Goal: Information Seeking & Learning: Compare options

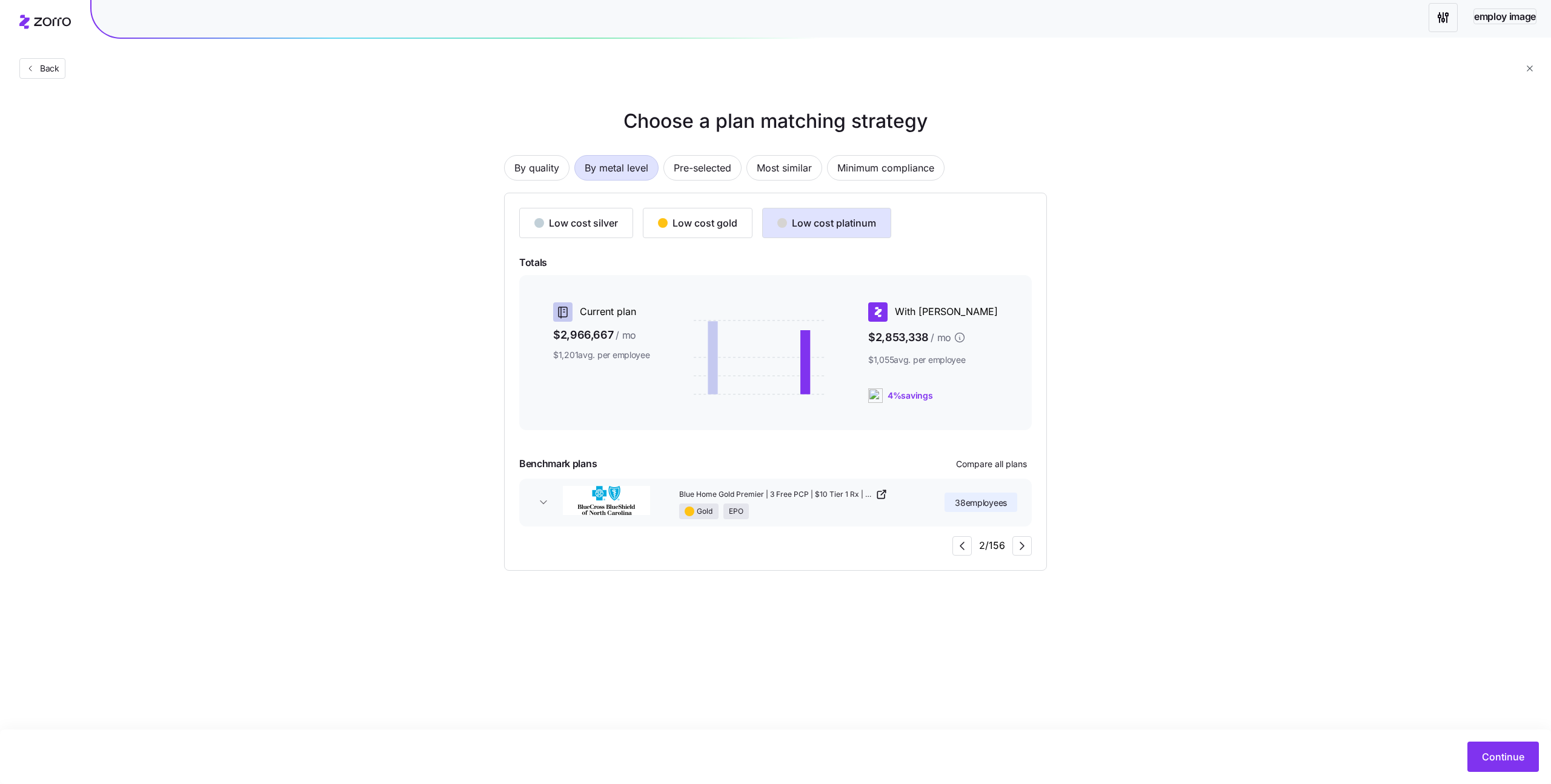
click at [916, 513] on div "38 employees" at bounding box center [945, 502] width 145 height 33
click at [541, 500] on icon "button" at bounding box center [543, 502] width 12 height 12
click at [541, 501] on icon "button" at bounding box center [543, 502] width 6 height 3
click at [541, 500] on icon "button" at bounding box center [543, 502] width 12 height 12
click at [1024, 550] on icon "button" at bounding box center [1022, 546] width 15 height 15
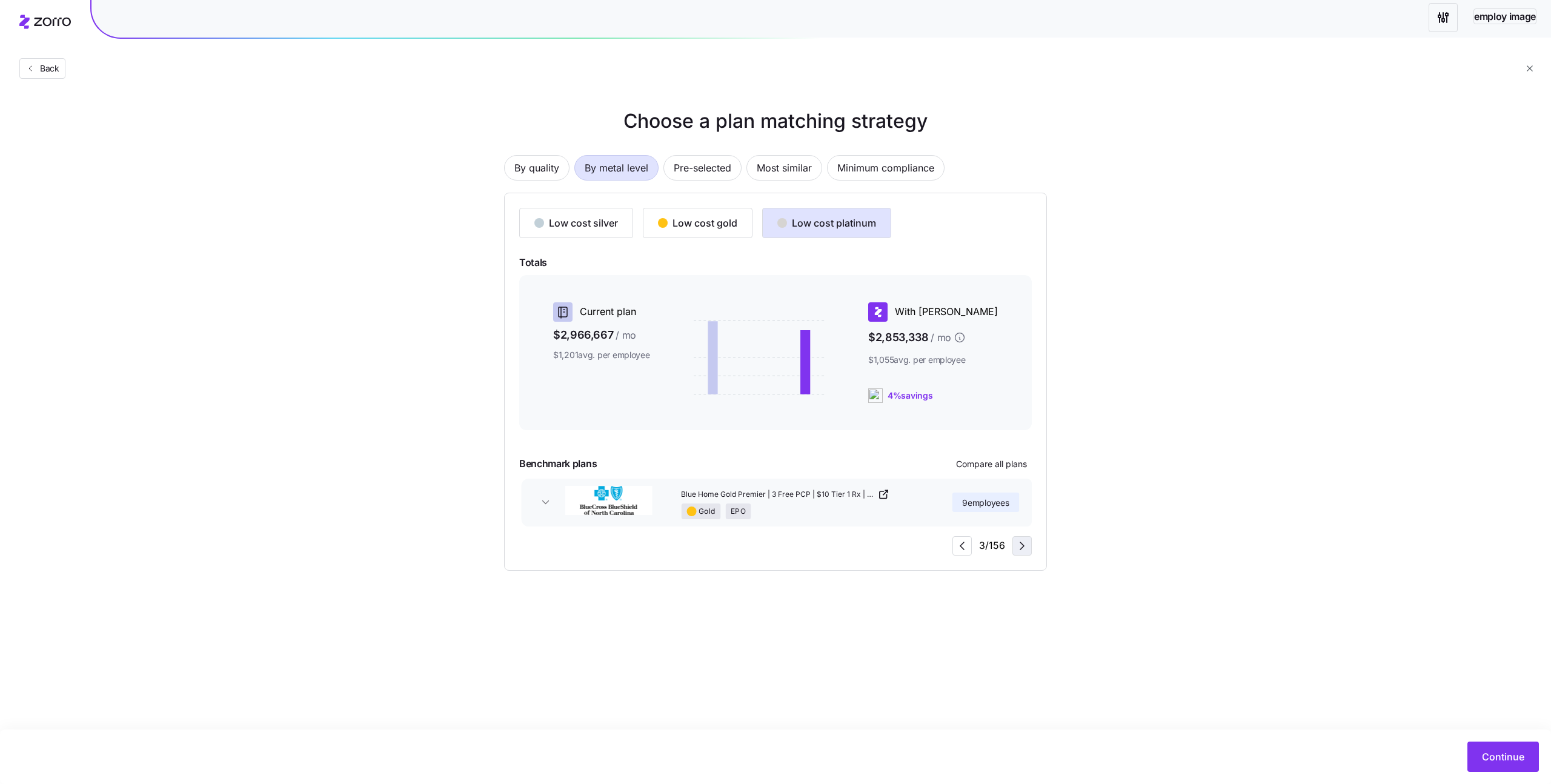
click at [1024, 550] on icon "button" at bounding box center [1022, 546] width 15 height 15
click at [1024, 543] on icon "button" at bounding box center [1022, 546] width 15 height 15
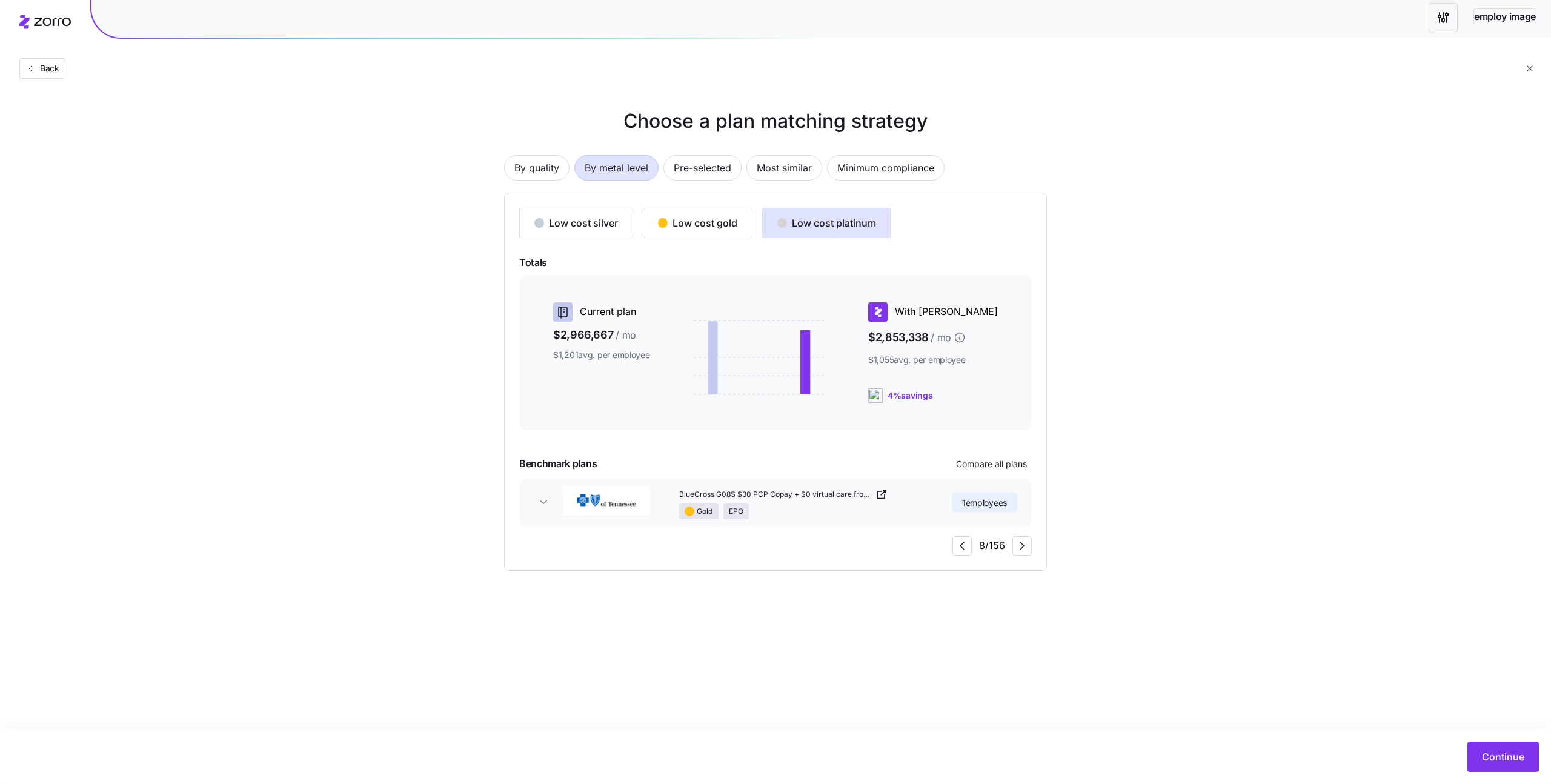
click at [956, 556] on div "Low cost silver Low cost gold Low cost platinum Totals Current plan $2,966,667 …" at bounding box center [776, 381] width 543 height 378
click at [965, 553] on span "button" at bounding box center [962, 545] width 18 height 18
click at [705, 228] on div "Low cost gold" at bounding box center [698, 223] width 80 height 15
click at [812, 230] on button "Low cost platinum" at bounding box center [827, 223] width 129 height 31
click at [710, 235] on button "Low cost gold" at bounding box center [697, 223] width 109 height 31
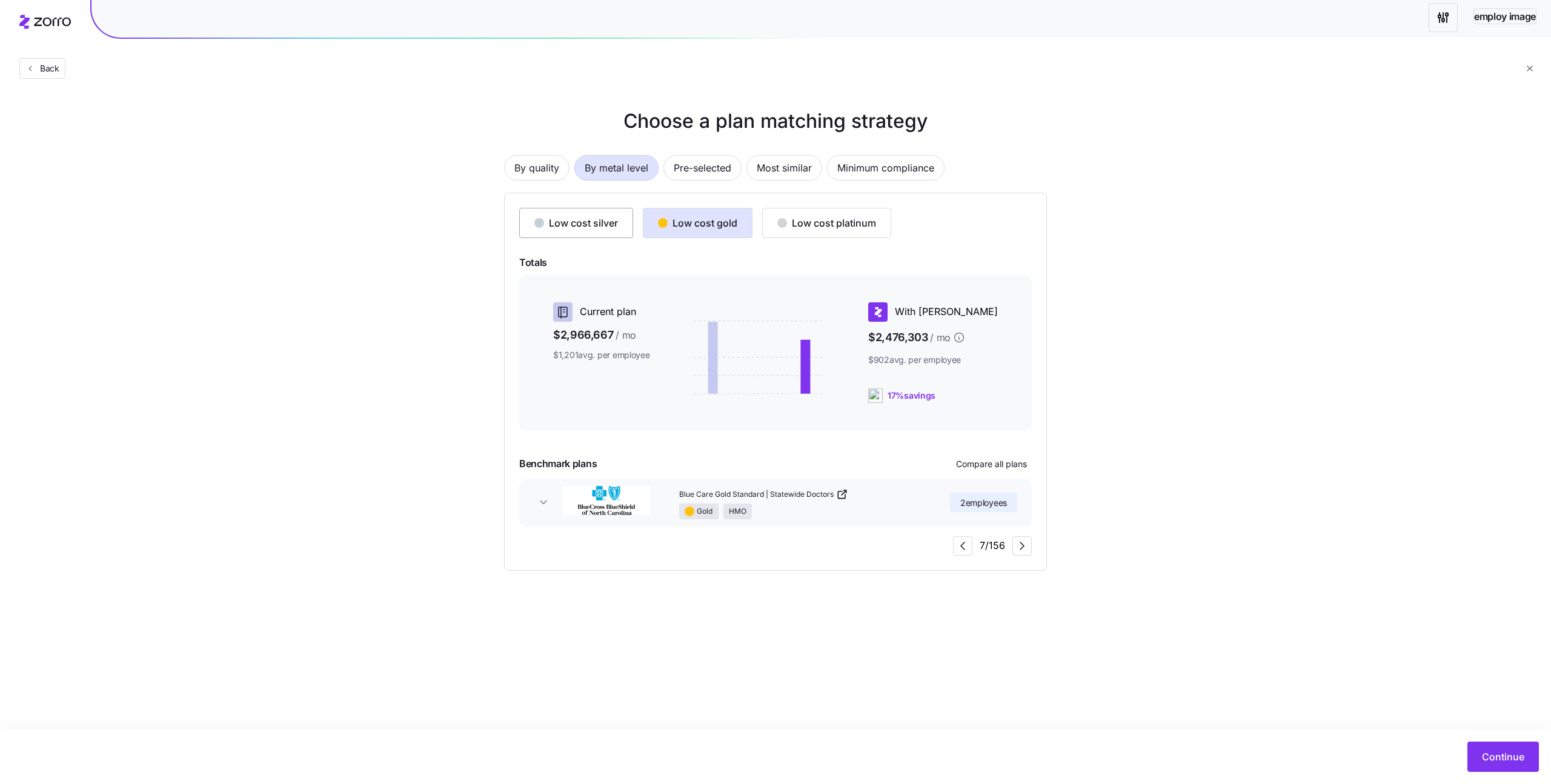
click at [556, 236] on button "Low cost silver" at bounding box center [576, 223] width 114 height 31
click at [688, 227] on div "Low cost gold" at bounding box center [698, 223] width 80 height 15
click at [813, 222] on div "Low cost platinum" at bounding box center [827, 223] width 99 height 15
click at [708, 164] on span "Pre-selected" at bounding box center [703, 168] width 58 height 25
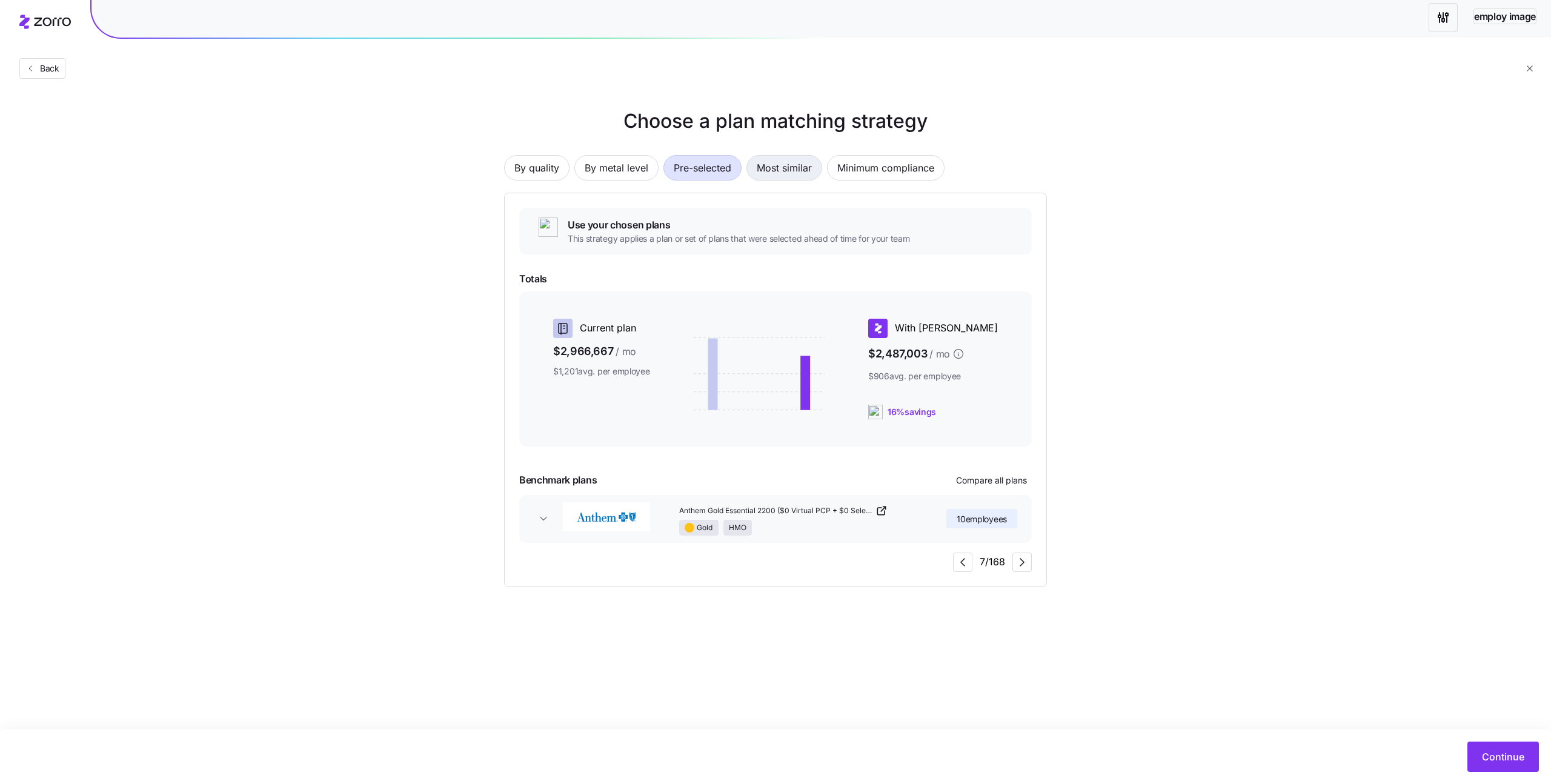
click at [808, 166] on span "Most similar" at bounding box center [784, 168] width 55 height 25
click at [917, 164] on span "Minimum compliance" at bounding box center [886, 168] width 97 height 25
click at [754, 166] on button "Most similar" at bounding box center [784, 168] width 76 height 25
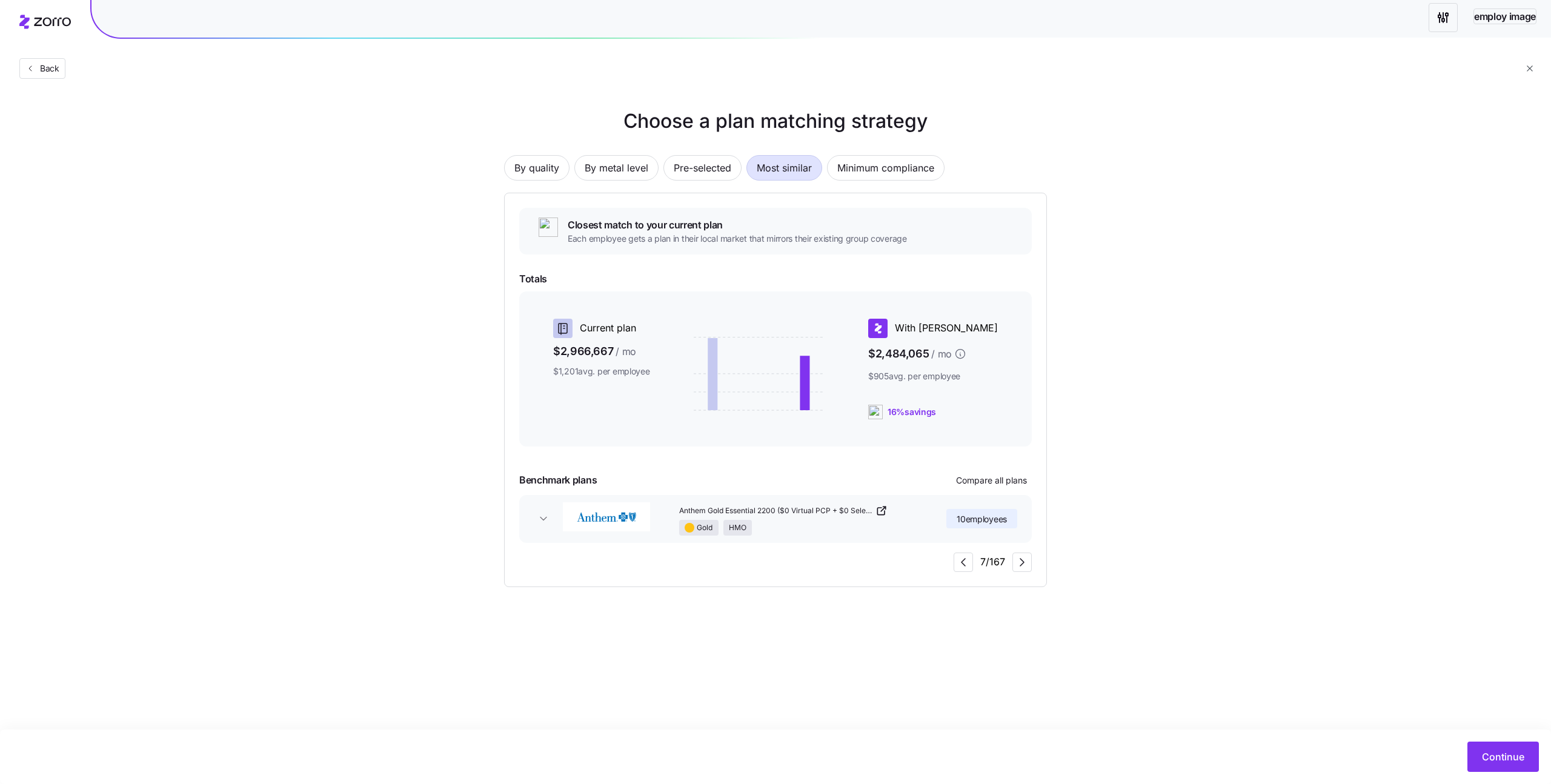
click at [772, 171] on span "Most similar" at bounding box center [784, 168] width 55 height 25
click at [668, 164] on button "Pre-selected" at bounding box center [703, 168] width 78 height 25
click at [575, 168] on button "By metal level" at bounding box center [616, 168] width 84 height 25
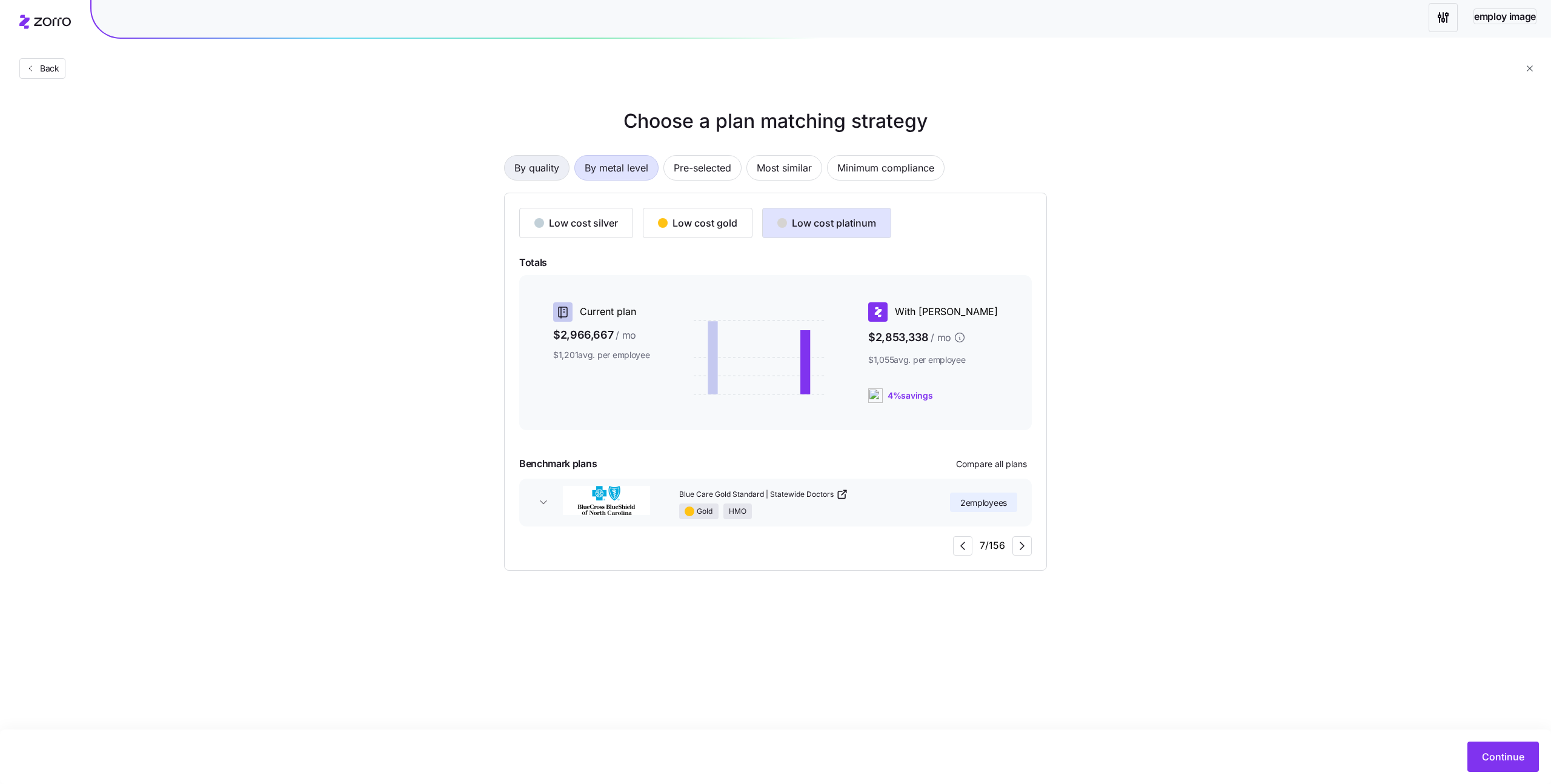
click at [532, 173] on span "By quality" at bounding box center [537, 168] width 45 height 25
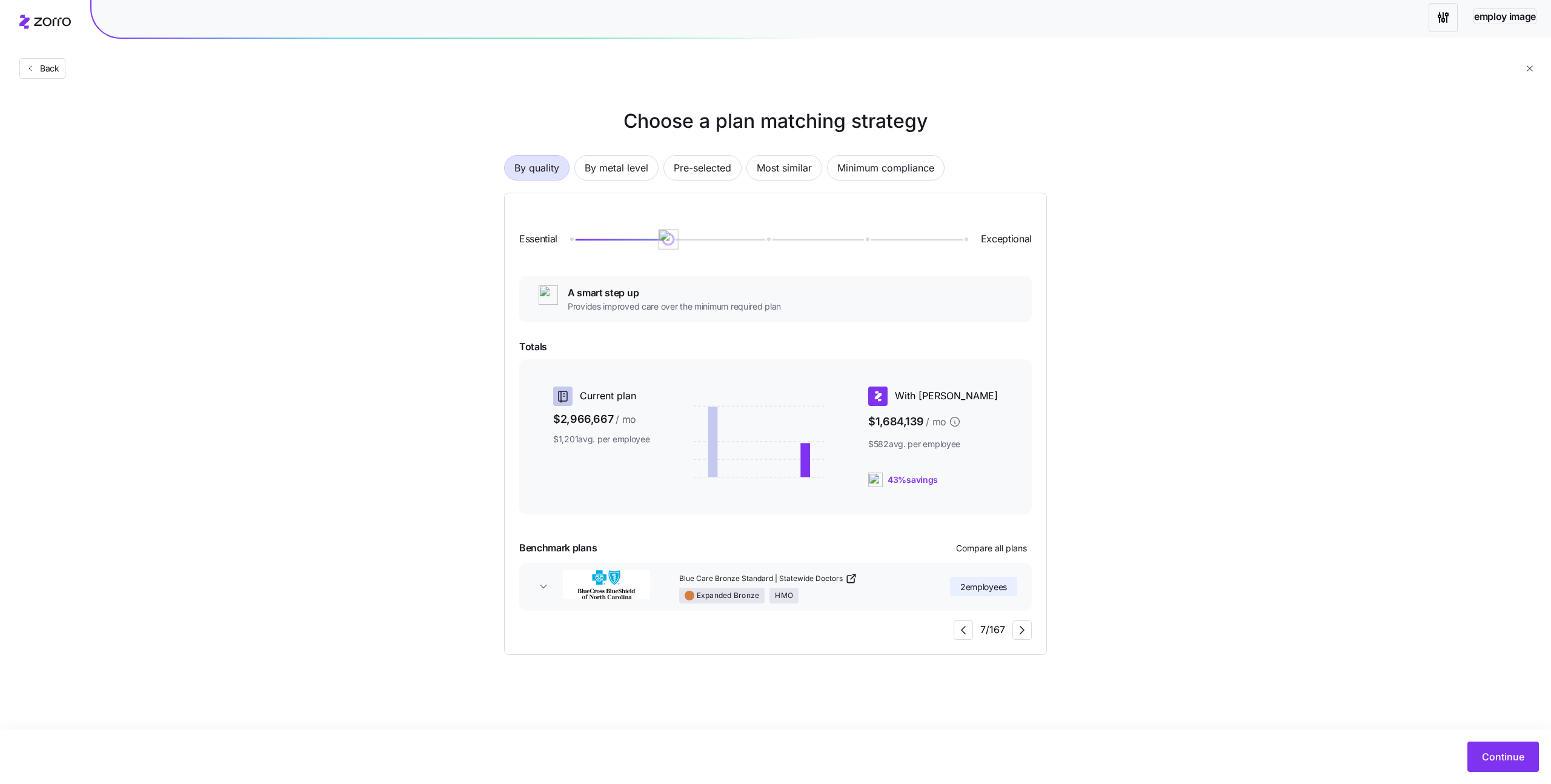
drag, startPoint x: 572, startPoint y: 235, endPoint x: 687, endPoint y: 241, distance: 115.2
click at [687, 241] on div at bounding box center [766, 239] width 394 height 5
drag, startPoint x: 788, startPoint y: 243, endPoint x: 821, endPoint y: 247, distance: 33.2
click at [821, 247] on div "Essential Exceptional" at bounding box center [776, 239] width 513 height 63
click at [821, 241] on div "Essential Exceptional" at bounding box center [776, 239] width 513 height 63
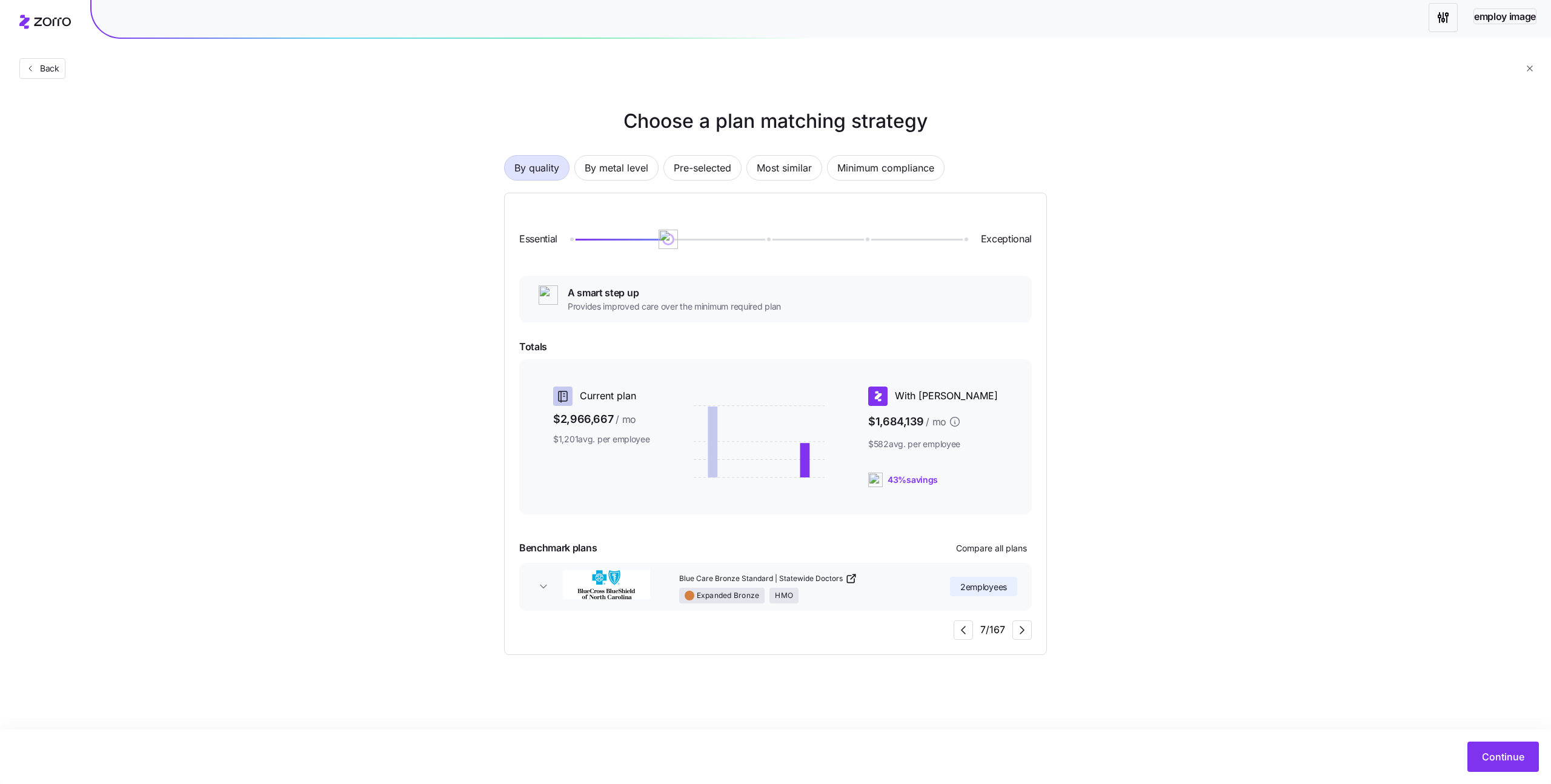
click at [828, 241] on div at bounding box center [766, 239] width 394 height 5
drag, startPoint x: 746, startPoint y: 242, endPoint x: 732, endPoint y: 241, distance: 14.0
click at [732, 241] on div "Essential Exceptional" at bounding box center [776, 239] width 513 height 63
click at [840, 235] on div "Essential Exceptional" at bounding box center [776, 239] width 513 height 63
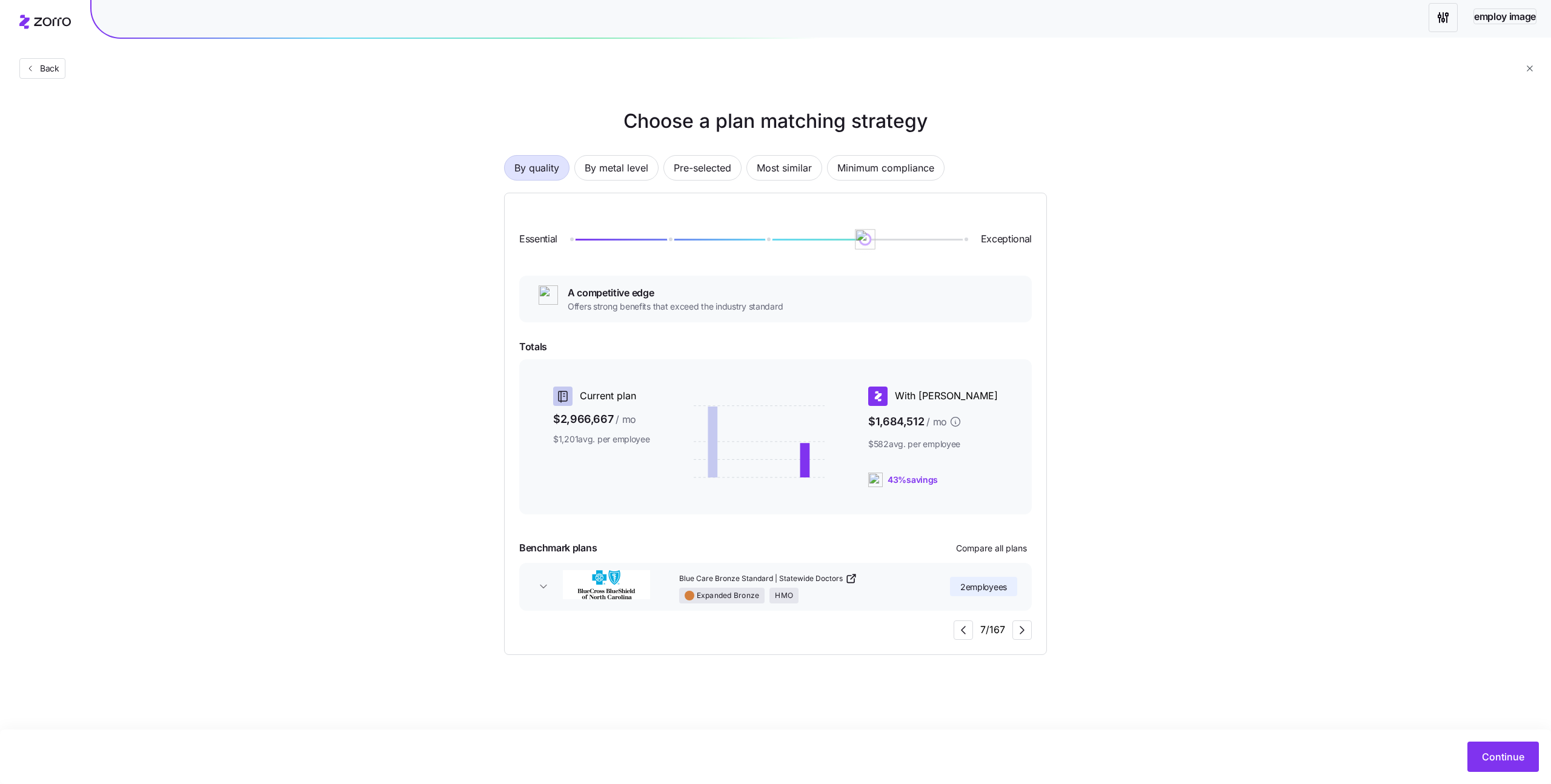
drag, startPoint x: 869, startPoint y: 238, endPoint x: 952, endPoint y: 234, distance: 83.1
click at [952, 234] on div "Essential Exceptional" at bounding box center [776, 239] width 513 height 63
drag, startPoint x: 845, startPoint y: 229, endPoint x: 647, endPoint y: 233, distance: 198.0
click at [645, 233] on div "Essential Exceptional" at bounding box center [776, 239] width 513 height 63
click at [603, 233] on div "Essential Exceptional" at bounding box center [776, 239] width 513 height 63
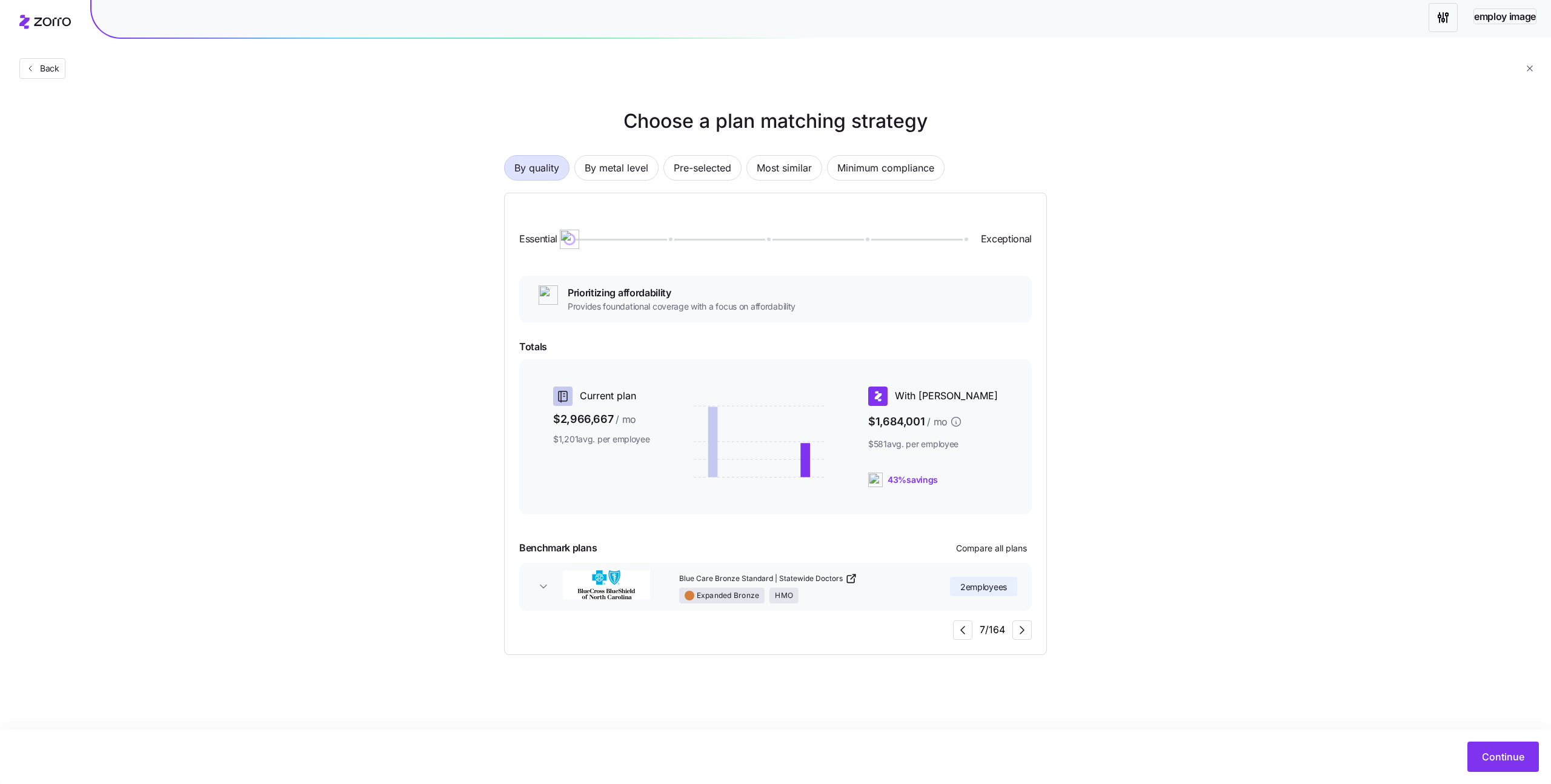
click at [750, 237] on div at bounding box center [766, 239] width 394 height 5
click at [824, 245] on div "Essential Exceptional" at bounding box center [776, 239] width 513 height 63
click at [828, 240] on div at bounding box center [766, 239] width 394 height 2
click at [632, 169] on span "By metal level" at bounding box center [616, 168] width 64 height 25
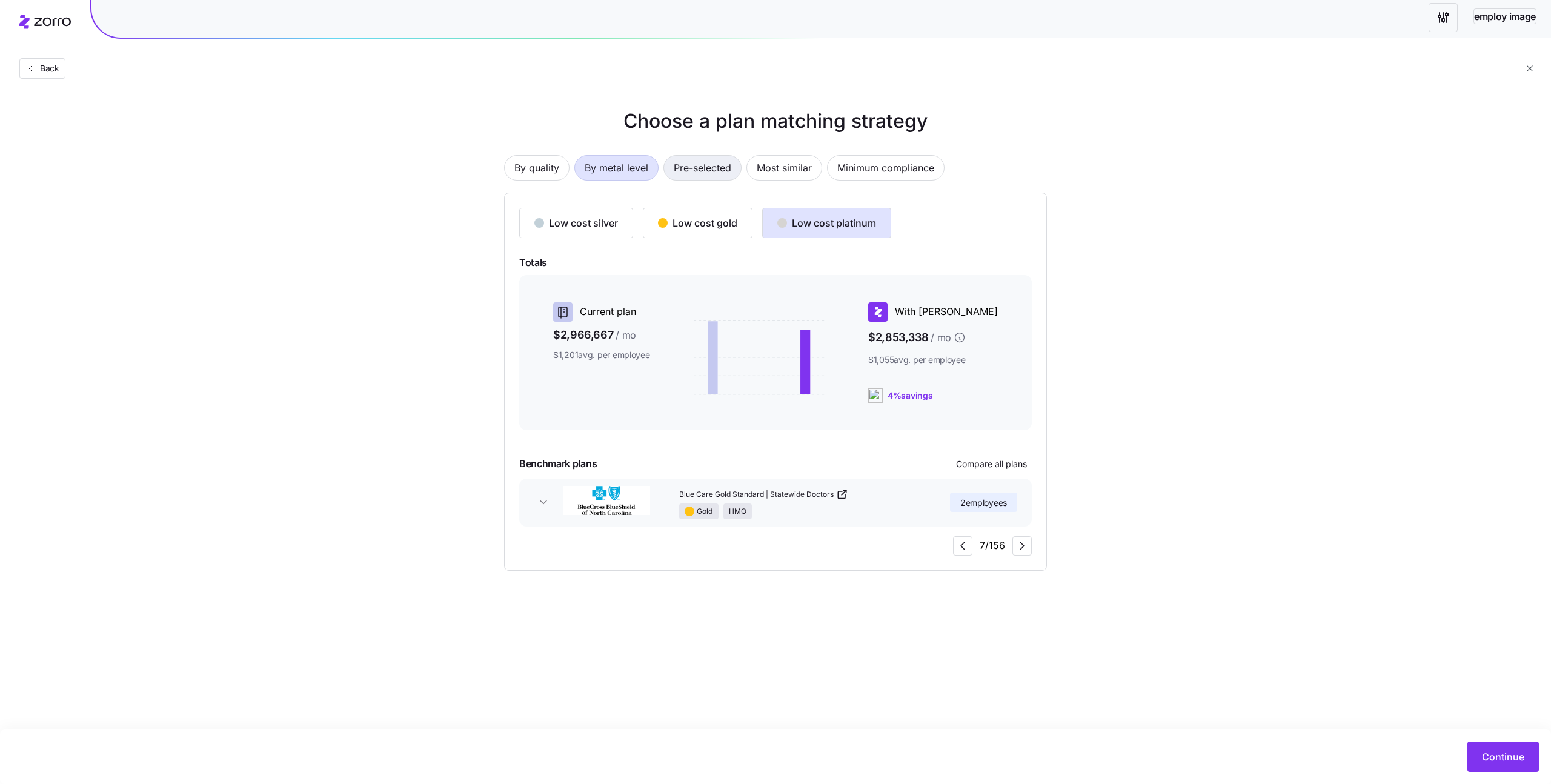
click at [731, 168] on span "Pre-selected" at bounding box center [703, 168] width 58 height 25
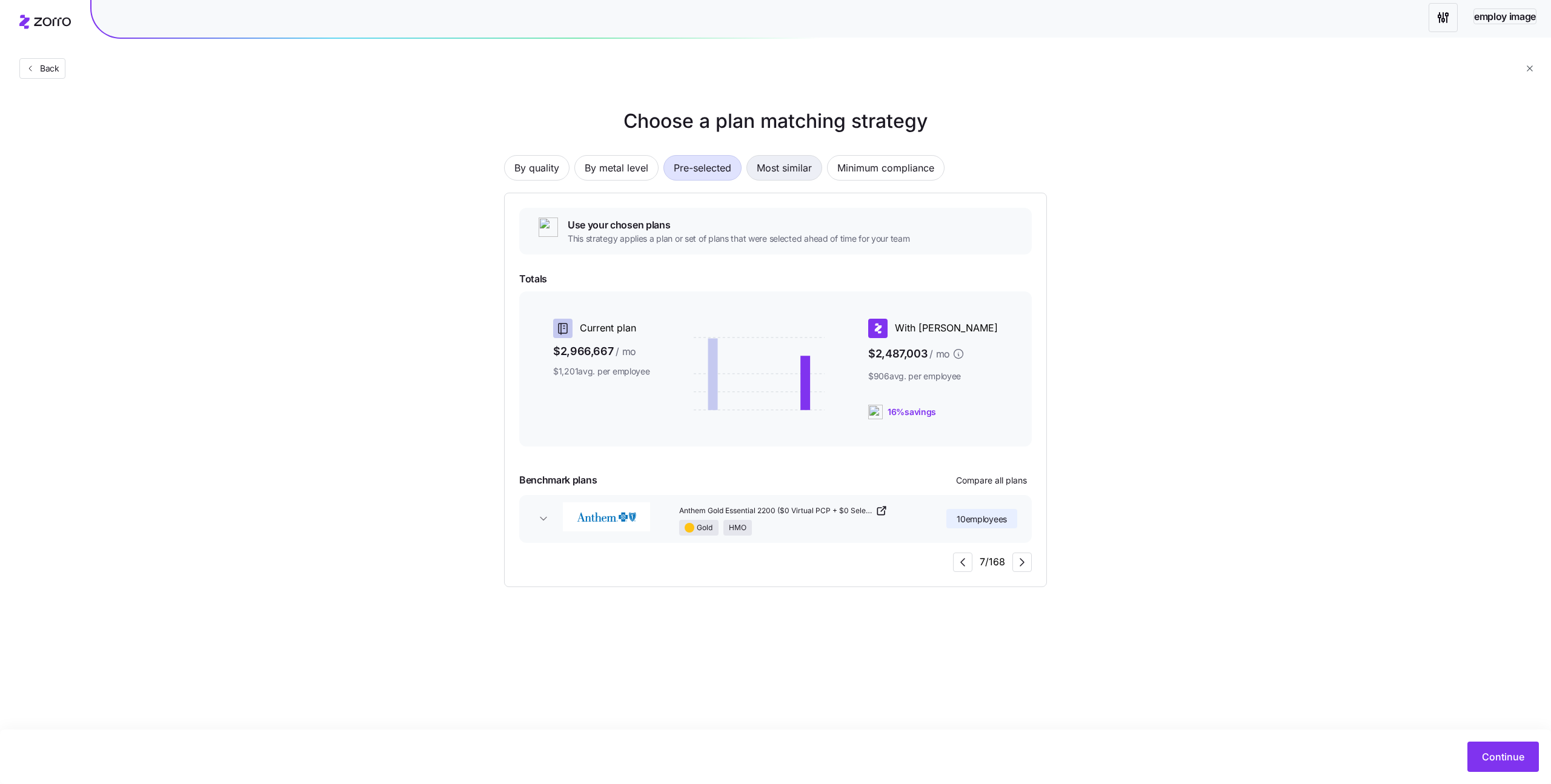
click at [800, 166] on span "Most similar" at bounding box center [784, 168] width 55 height 25
click at [824, 166] on div "By quality By metal level Pre-selected Most similar Minimum compliance" at bounding box center [776, 168] width 543 height 25
click at [856, 170] on span "Minimum compliance" at bounding box center [886, 168] width 97 height 25
click at [721, 171] on span "Pre-selected" at bounding box center [703, 168] width 58 height 25
click at [576, 147] on div "By quality By metal level Pre-selected Most similar Minimum compliance Use your…" at bounding box center [776, 363] width 543 height 446
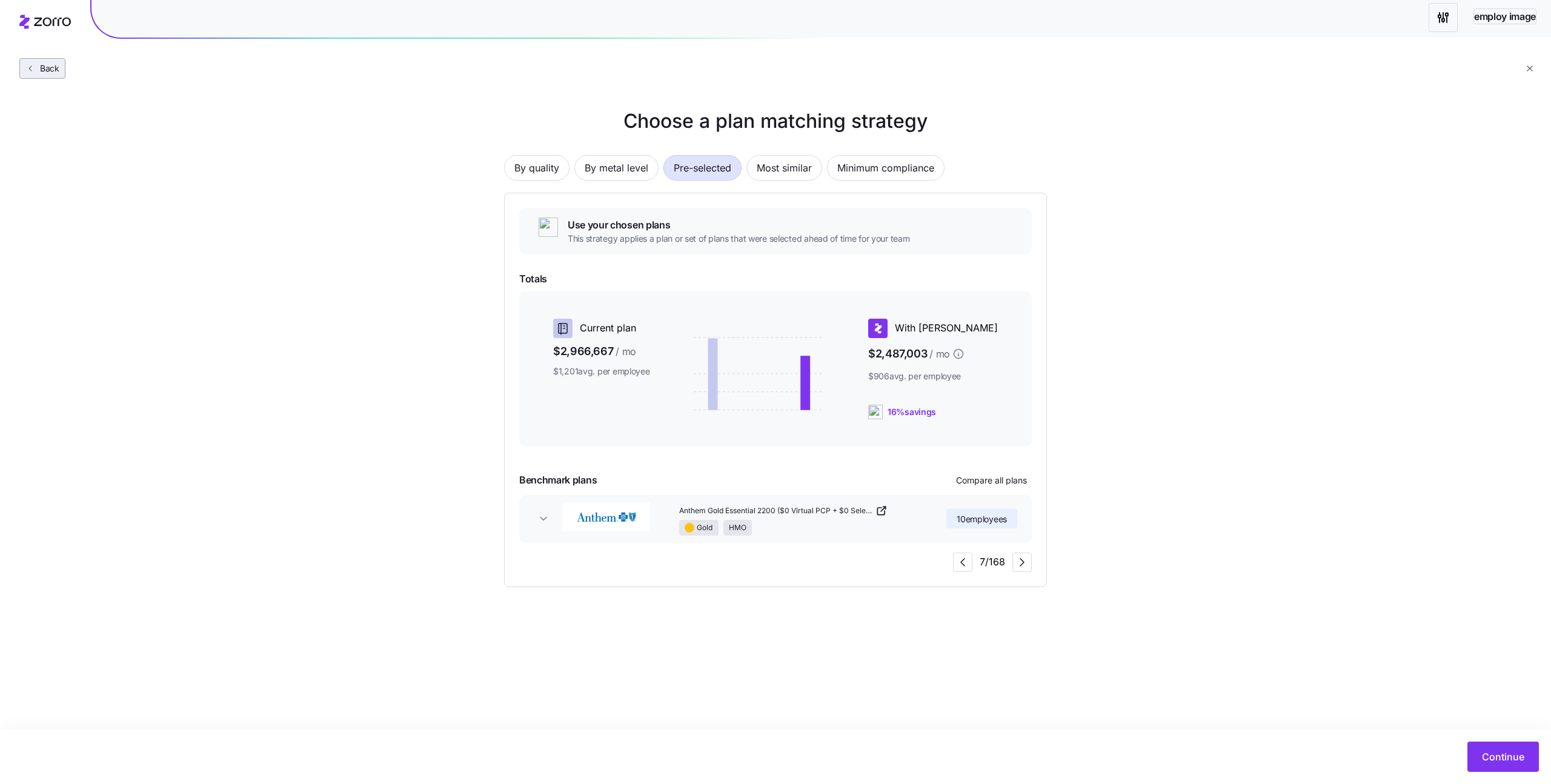
click at [59, 66] on span "Back" at bounding box center [42, 68] width 35 height 12
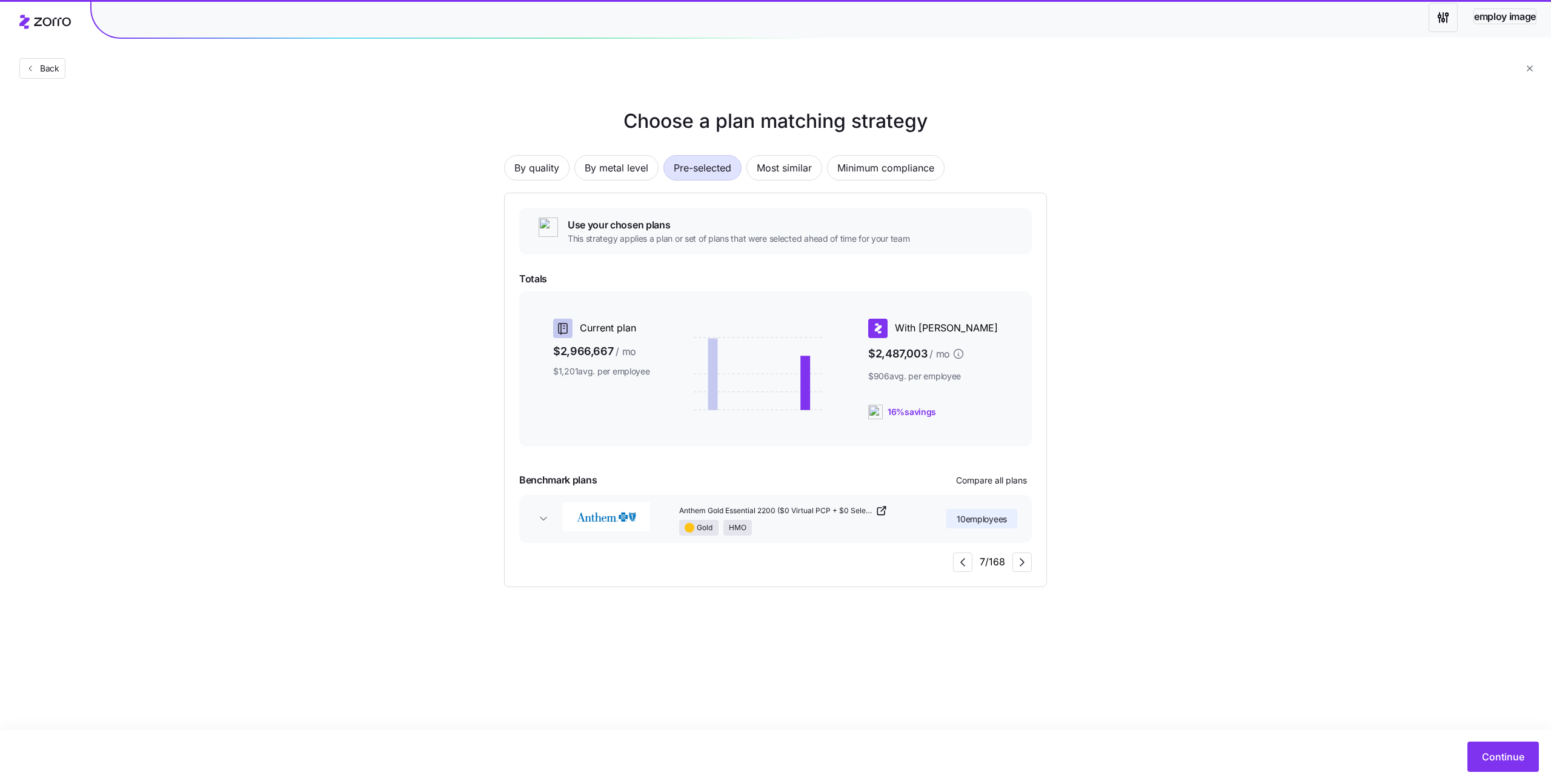
drag, startPoint x: 1493, startPoint y: 17, endPoint x: 1520, endPoint y: 17, distance: 27.0
click at [1520, 17] on span "employ image" at bounding box center [1505, 17] width 62 height 15
drag, startPoint x: 1509, startPoint y: 20, endPoint x: 1471, endPoint y: 19, distance: 38.0
click at [1473, 19] on div "employ image" at bounding box center [1505, 17] width 63 height 17
click at [1477, 32] on div "employ image" at bounding box center [821, 17] width 1459 height 42
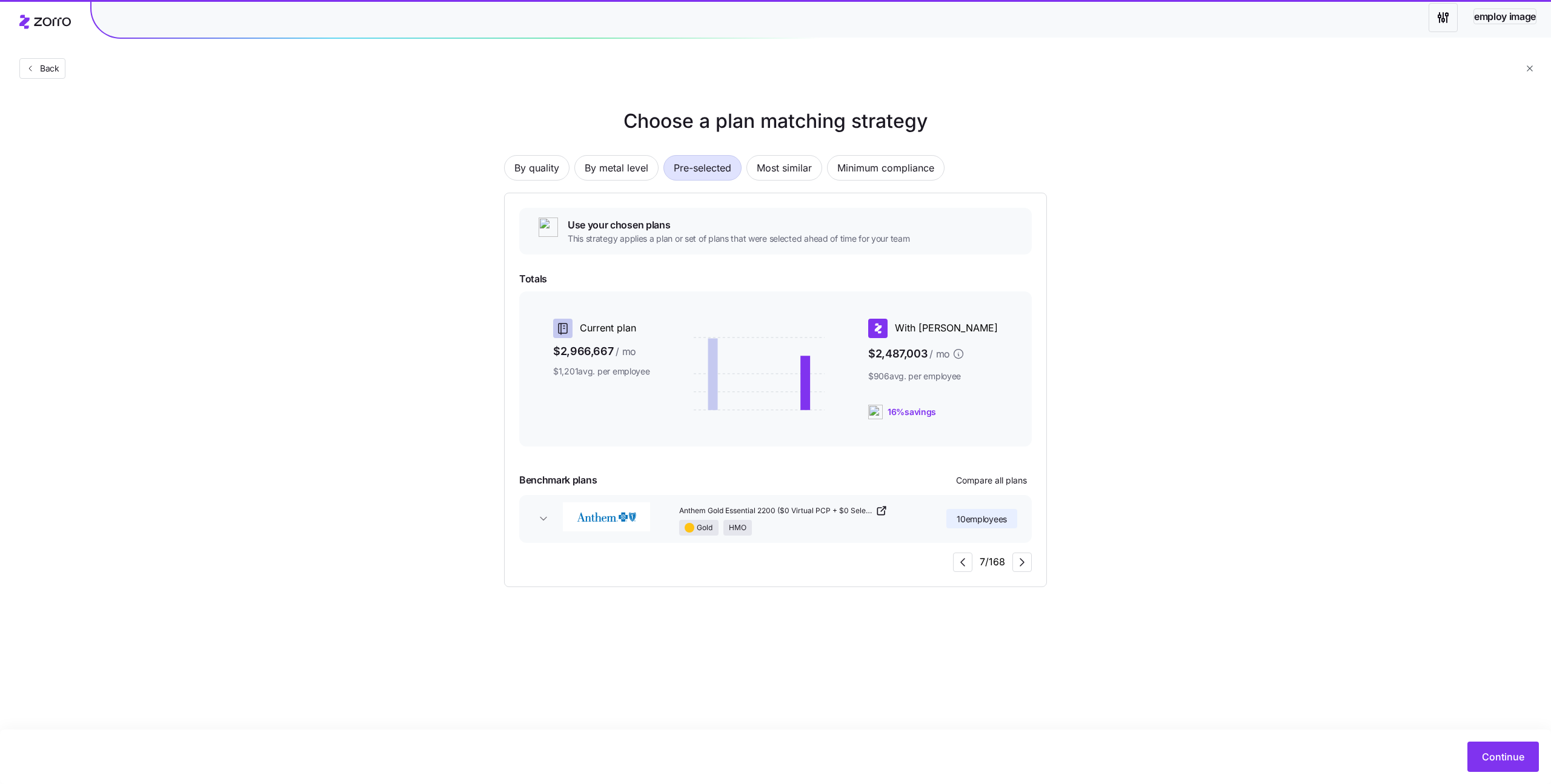
click at [1496, 30] on div "employ image" at bounding box center [821, 17] width 1459 height 42
click at [1495, 15] on span "employ image" at bounding box center [1505, 17] width 62 height 15
click at [1470, 59] on div "Back" at bounding box center [776, 44] width 1551 height 88
